Goal: Information Seeking & Learning: Learn about a topic

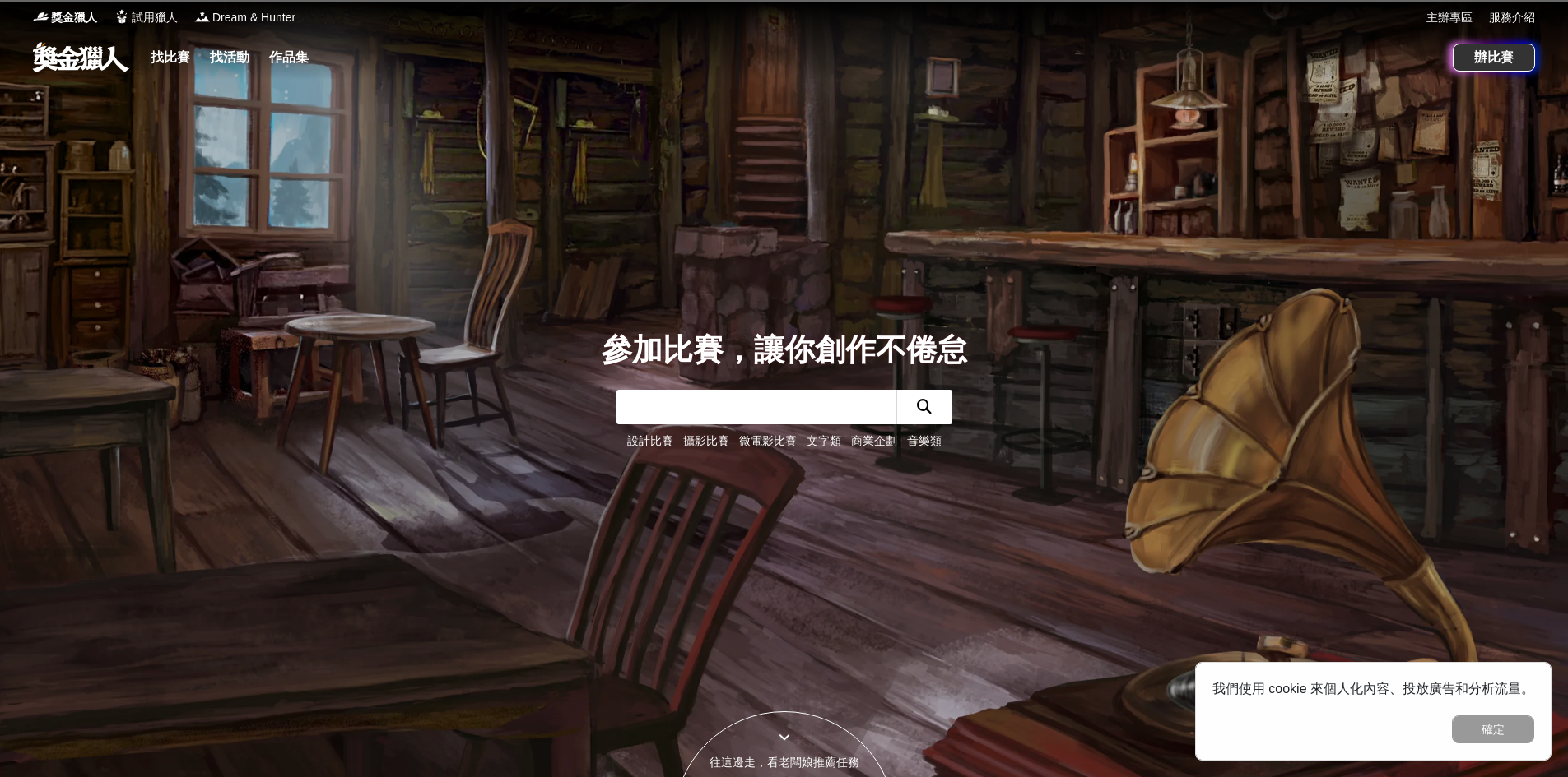
click at [803, 416] on input "text" at bounding box center [756, 407] width 280 height 35
click at [180, 60] on link "找比賽" at bounding box center [170, 57] width 52 height 23
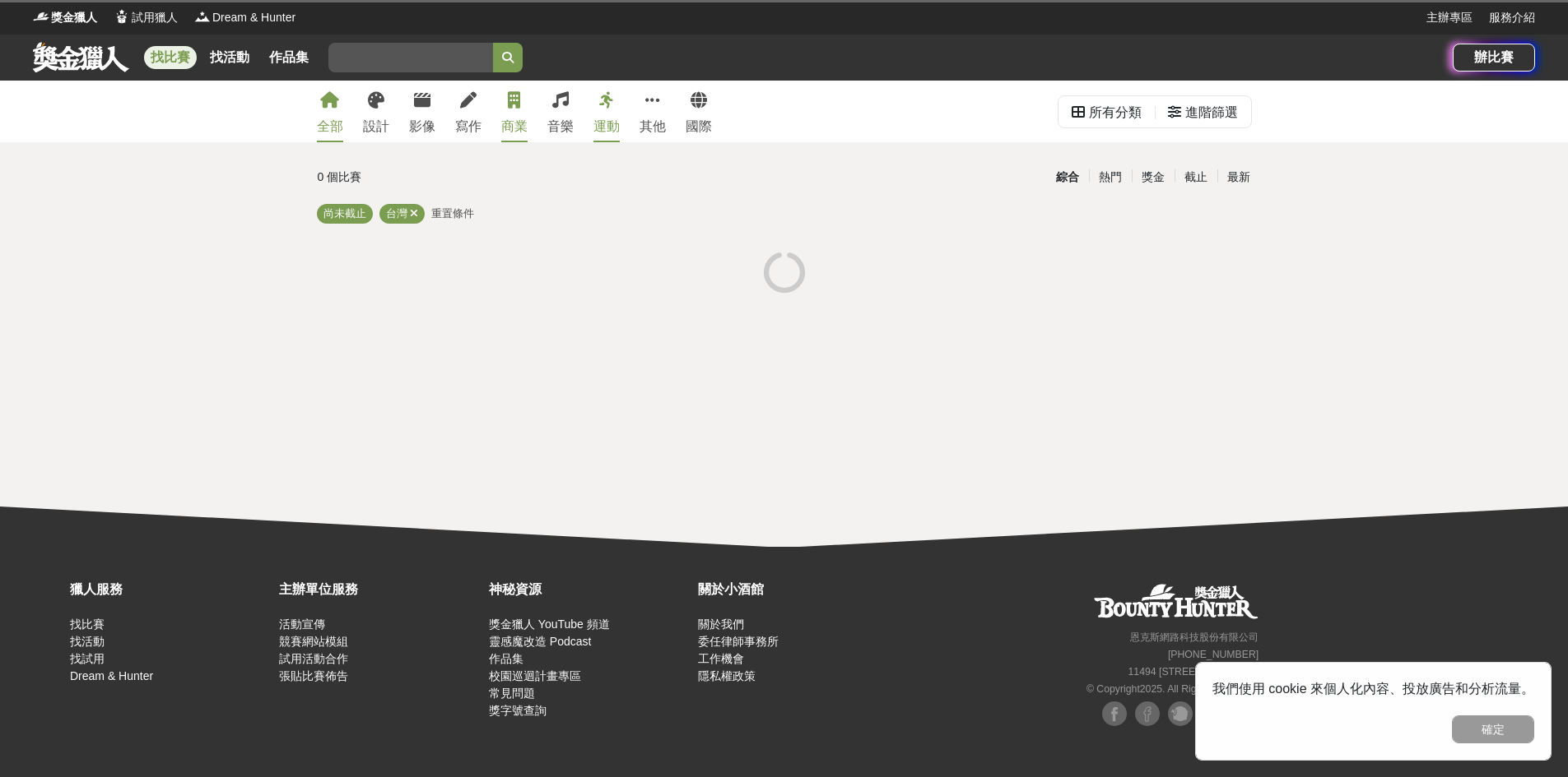
click at [503, 120] on div "商業" at bounding box center [515, 127] width 27 height 20
click at [147, 54] on link "找比賽" at bounding box center [170, 57] width 52 height 23
click at [65, 69] on link at bounding box center [81, 57] width 100 height 32
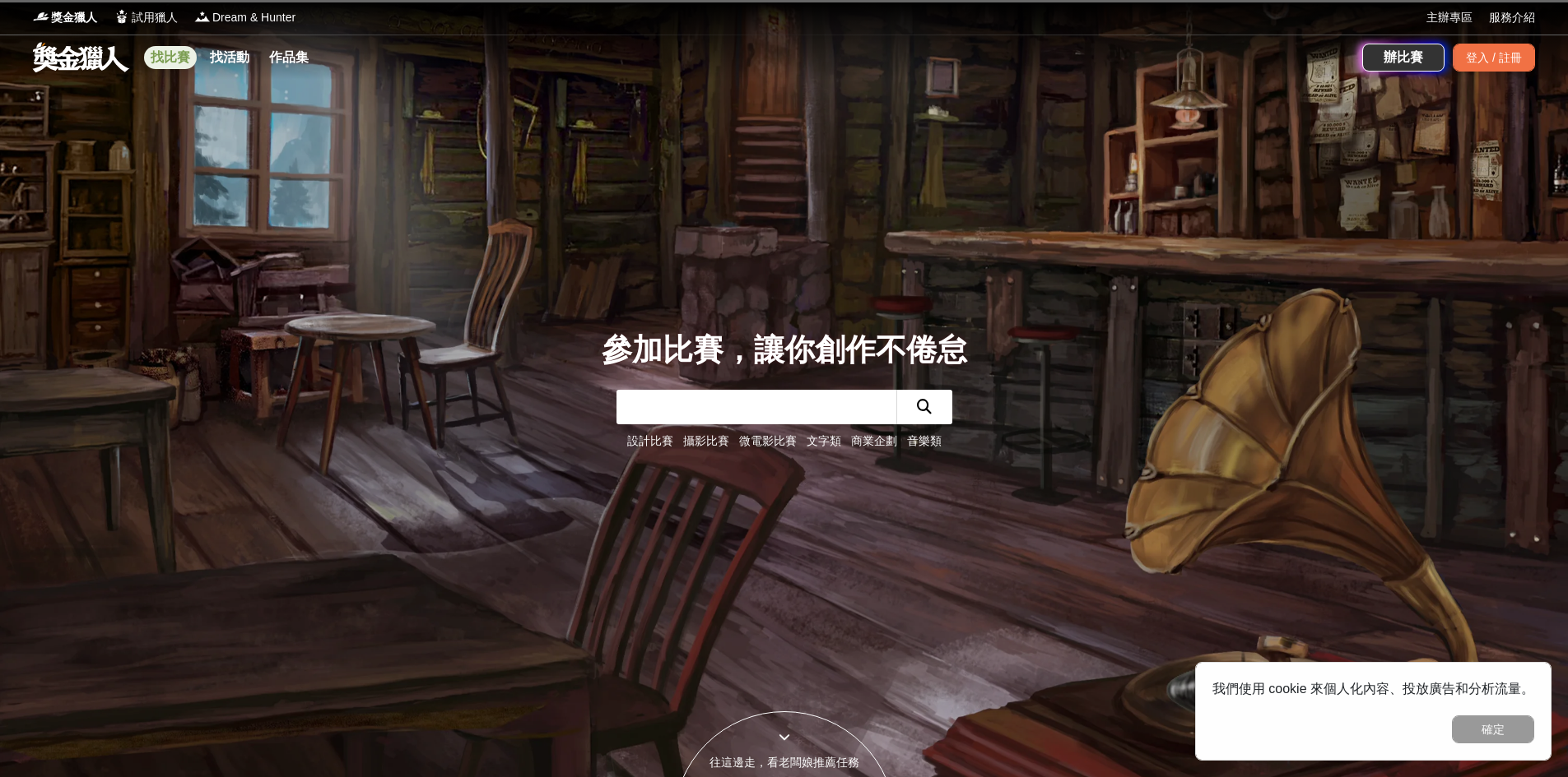
click at [181, 62] on link "找比賽" at bounding box center [170, 57] width 52 height 23
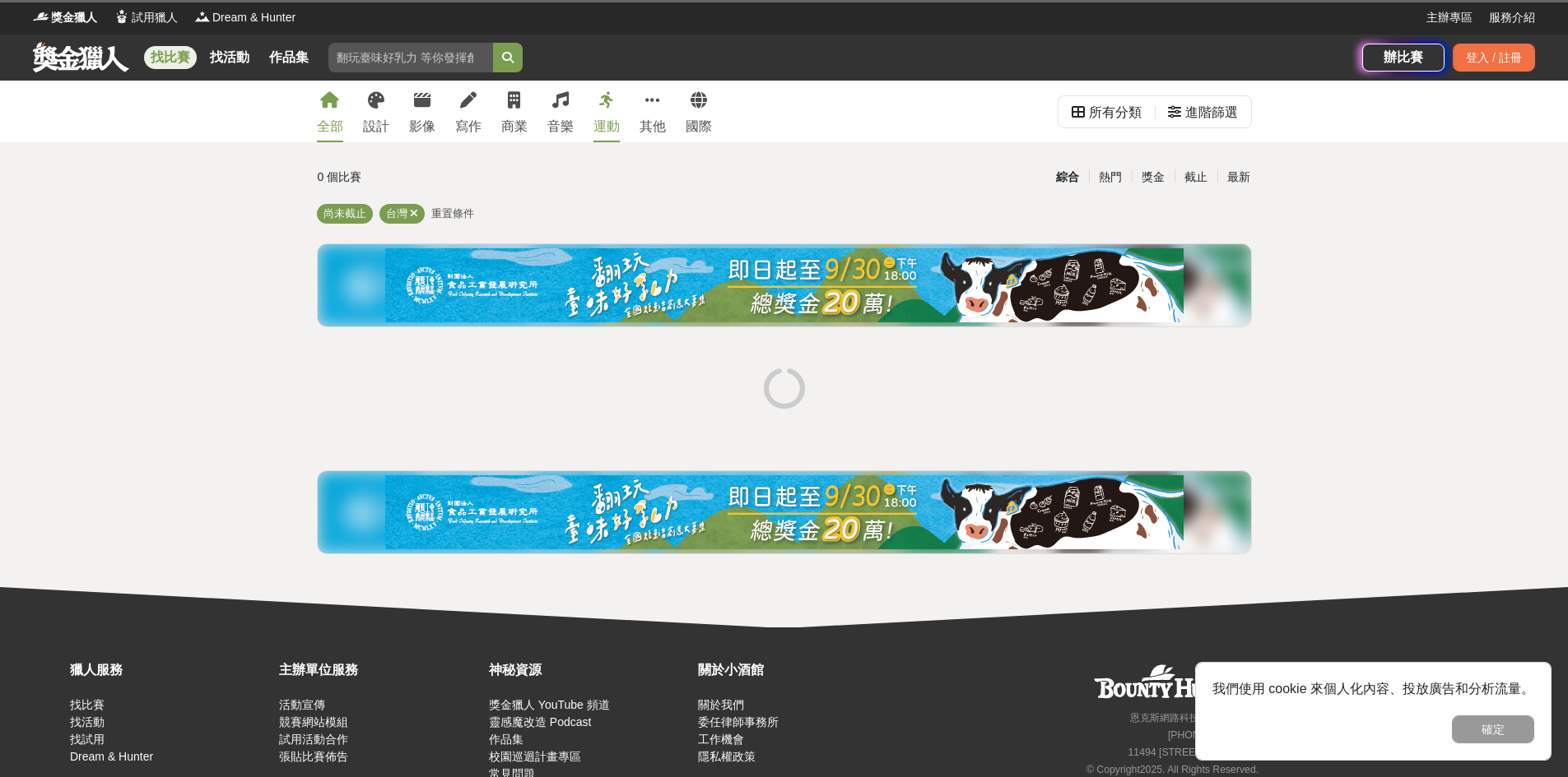
click at [339, 131] on div "全部" at bounding box center [330, 127] width 27 height 20
